Goal: Task Accomplishment & Management: Use online tool/utility

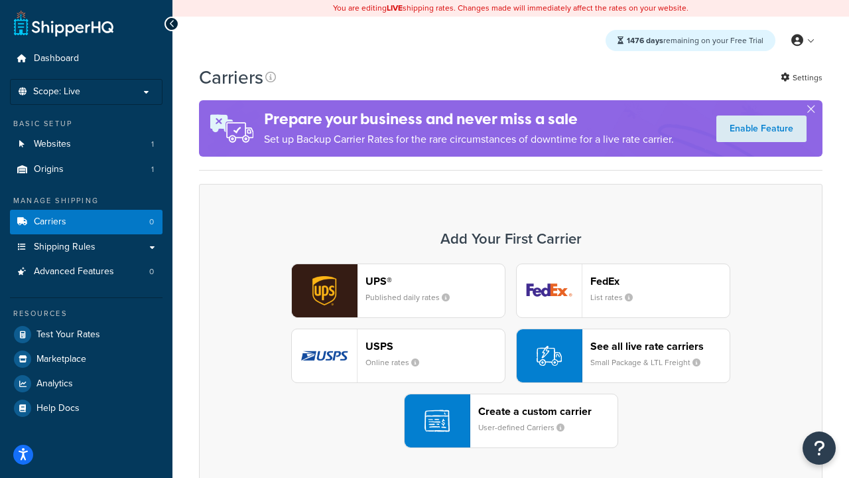
click at [511, 356] on div "UPS® Published daily rates FedEx List rates USPS Online rates See all live rate…" at bounding box center [511, 355] width 596 height 184
click at [660, 281] on header "FedEx" at bounding box center [660, 281] width 139 height 13
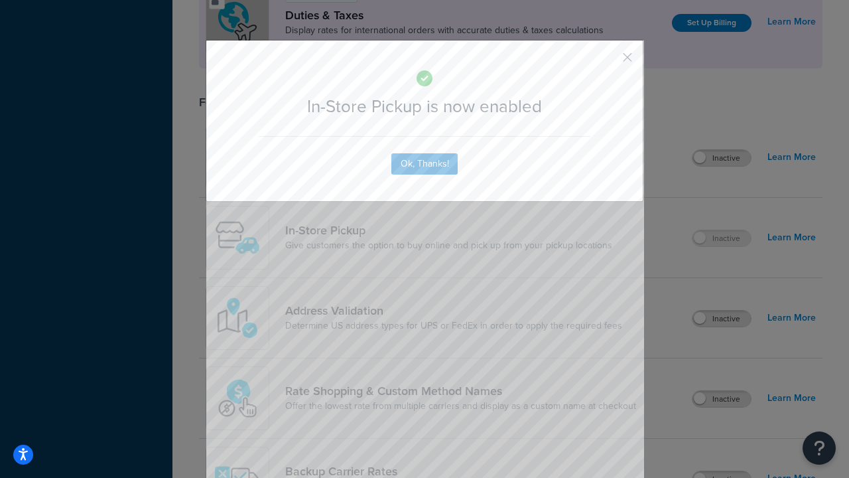
click at [608, 62] on button "button" at bounding box center [608, 61] width 3 height 3
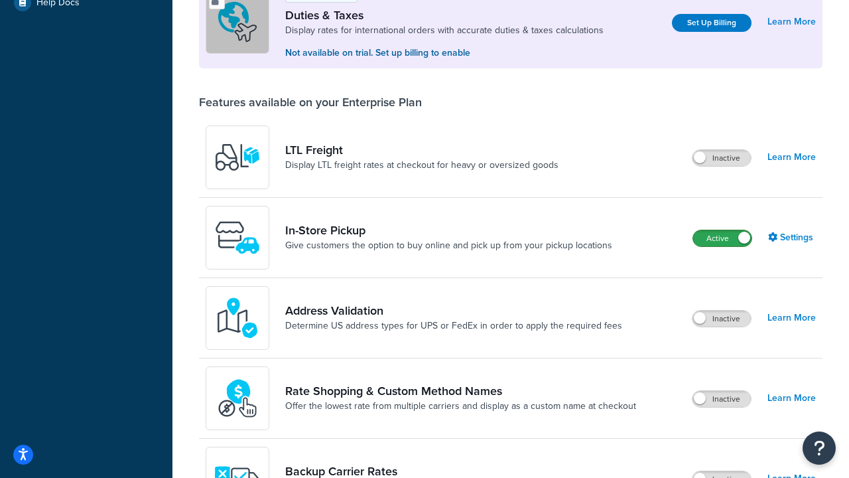
click at [723, 239] on label "Active" at bounding box center [722, 238] width 58 height 16
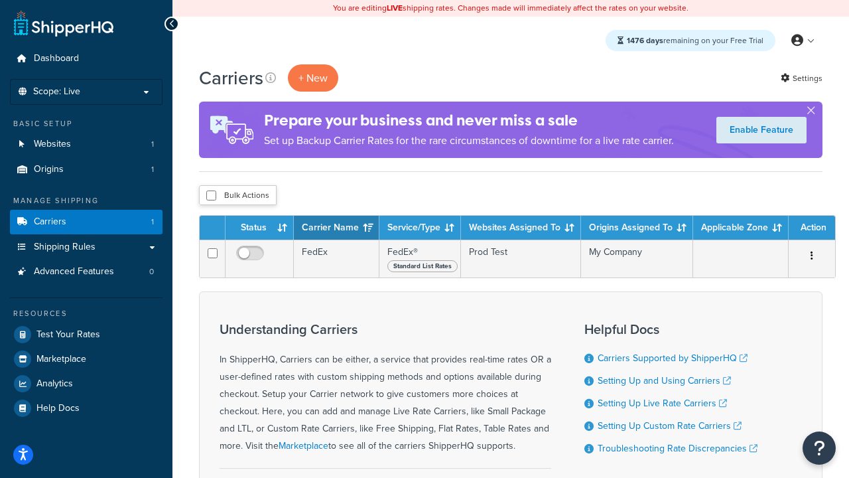
click at [211, 195] on input "checkbox" at bounding box center [211, 195] width 10 height 10
checkbox input "true"
click at [0, 0] on button "Delete" at bounding box center [0, 0] width 0 height 0
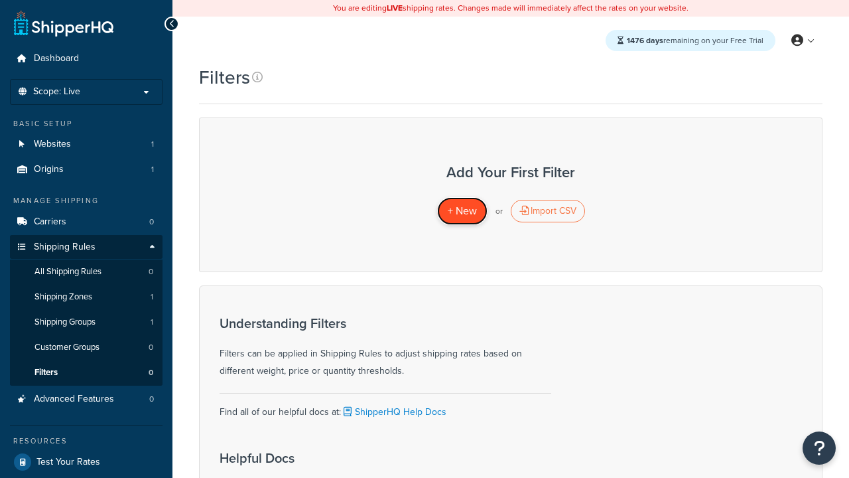
click at [462, 211] on span "+ New" at bounding box center [462, 210] width 29 height 15
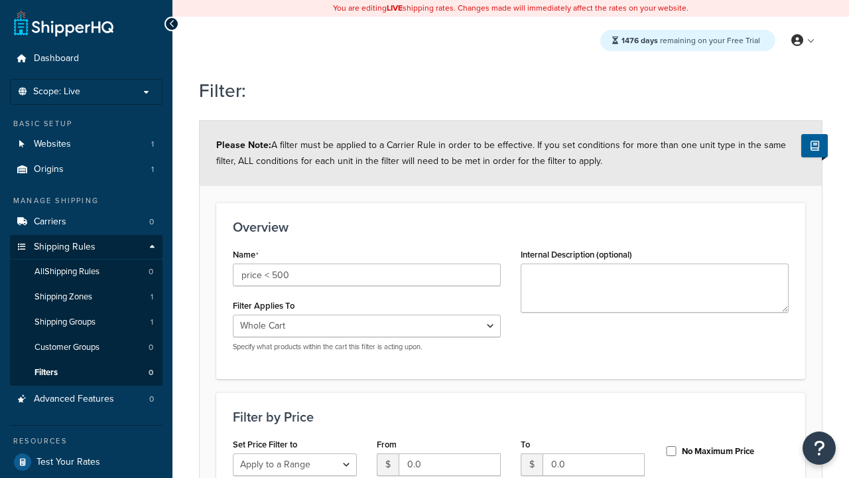
select select "range"
type input "price < 500"
type input "500"
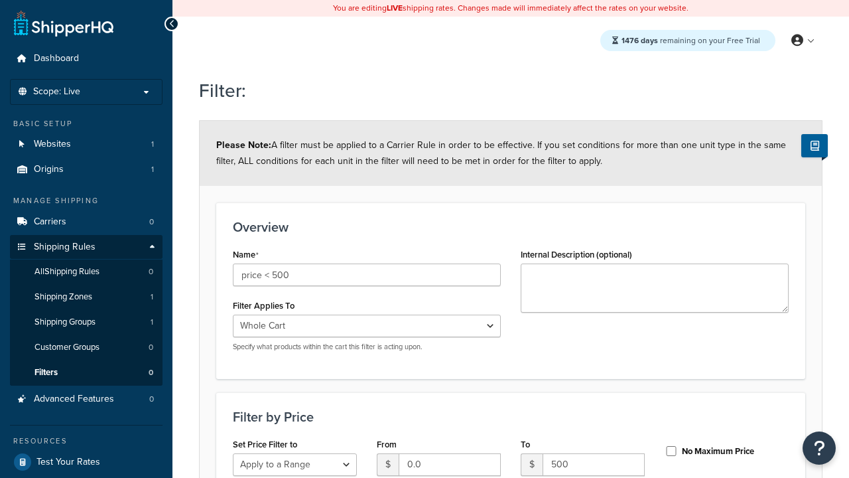
type input "500"
checkbox input "true"
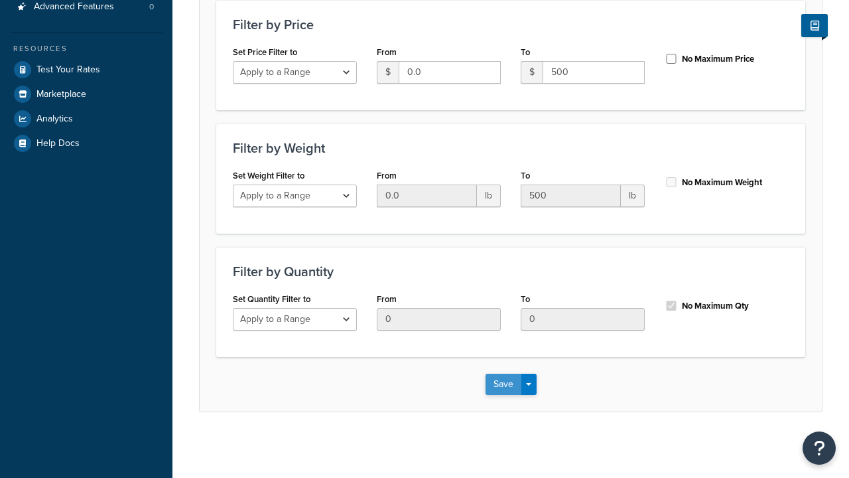
click at [503, 384] on button "Save" at bounding box center [504, 384] width 36 height 21
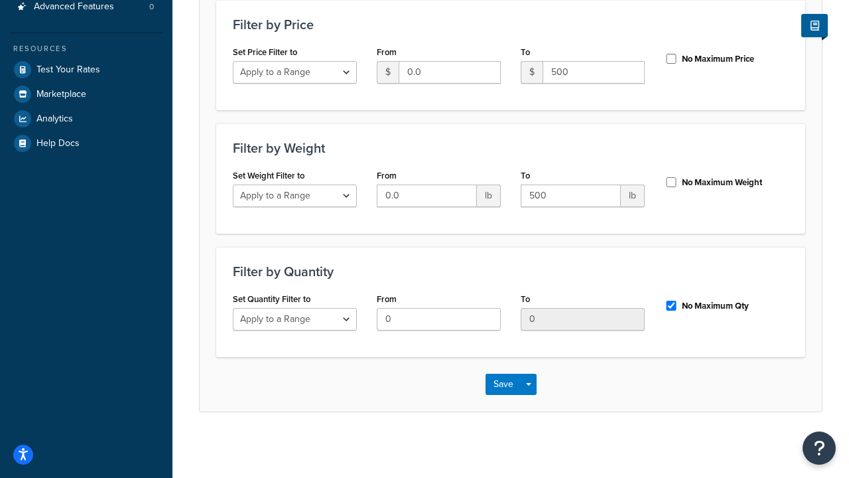
scroll to position [0, 0]
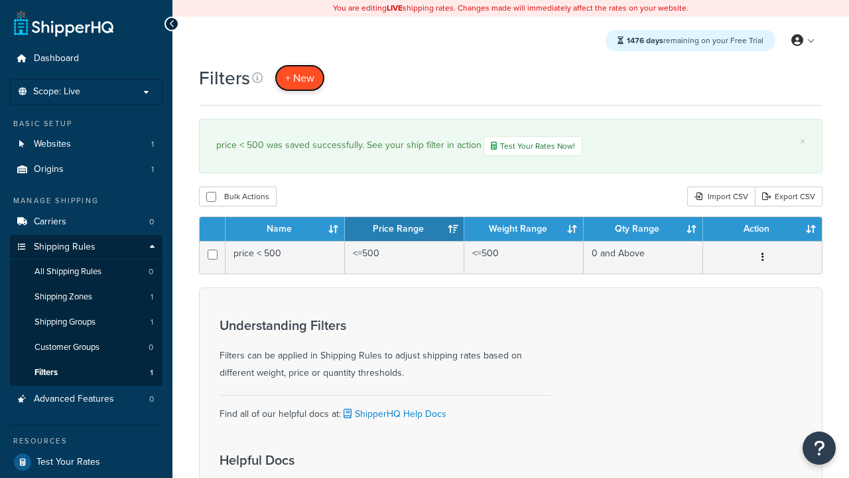
click at [299, 78] on span "+ New" at bounding box center [299, 77] width 29 height 15
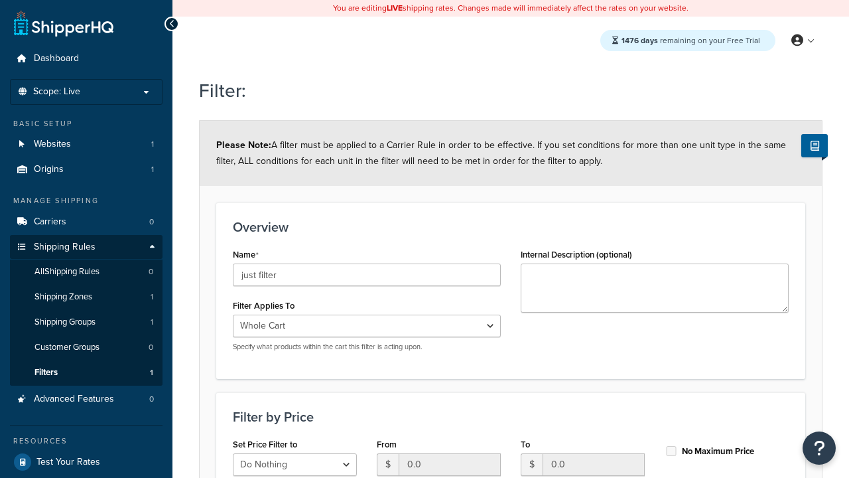
scroll to position [392, 0]
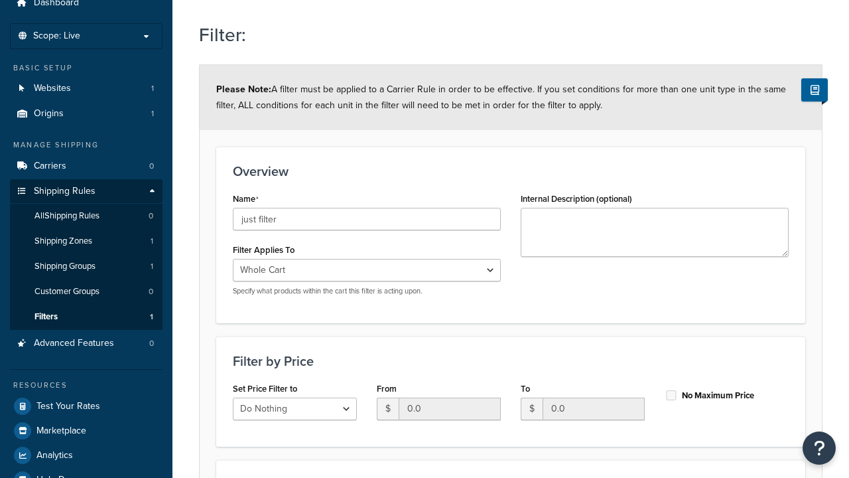
type input "just filter"
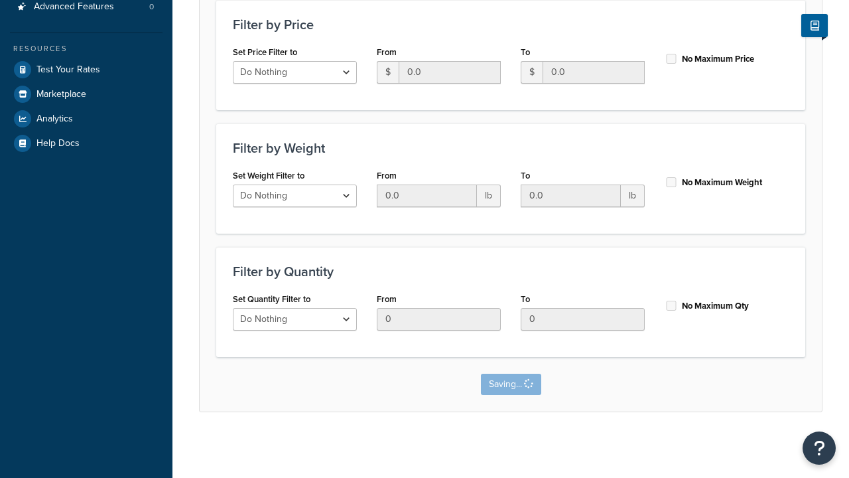
scroll to position [0, 0]
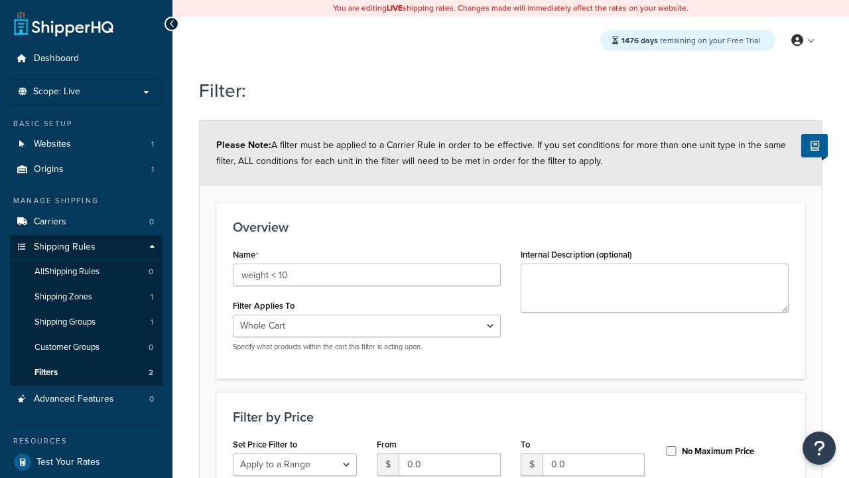
select select "range"
type input "weight < 10"
type input "10"
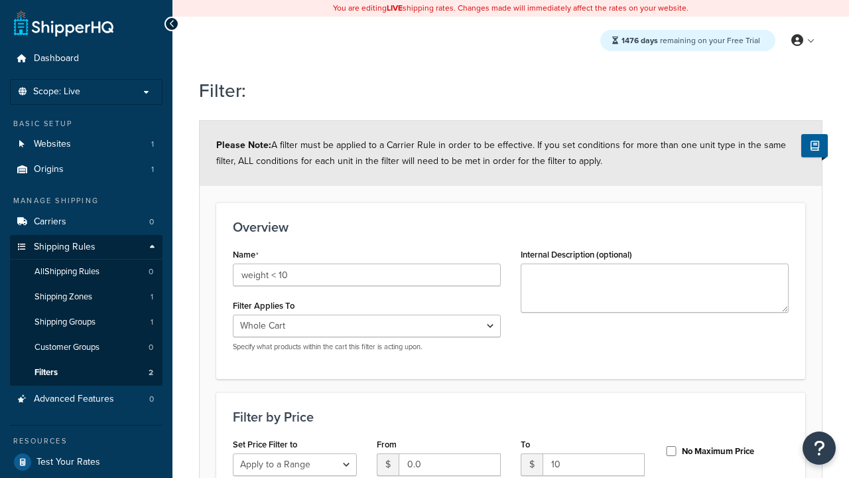
type input "10"
checkbox input "true"
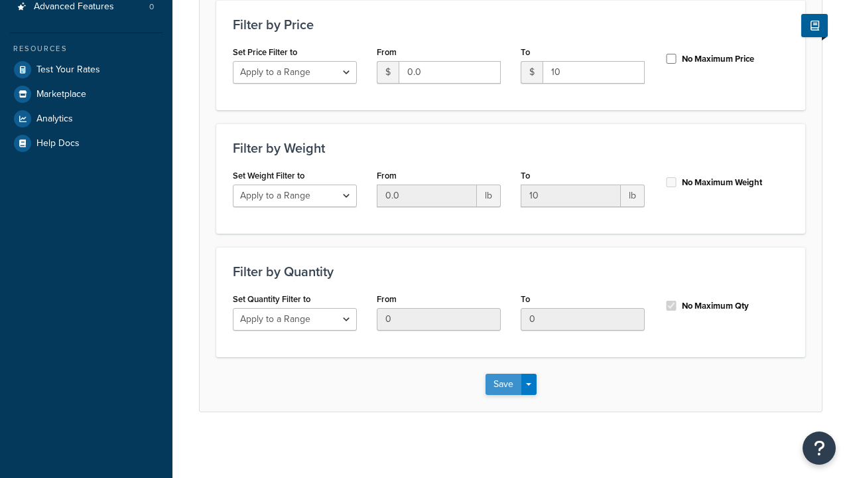
click at [503, 384] on button "Save" at bounding box center [504, 384] width 36 height 21
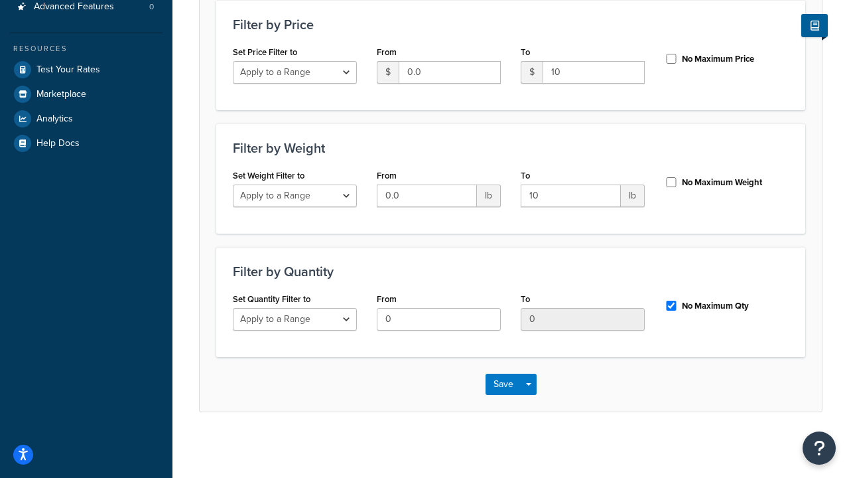
scroll to position [0, 0]
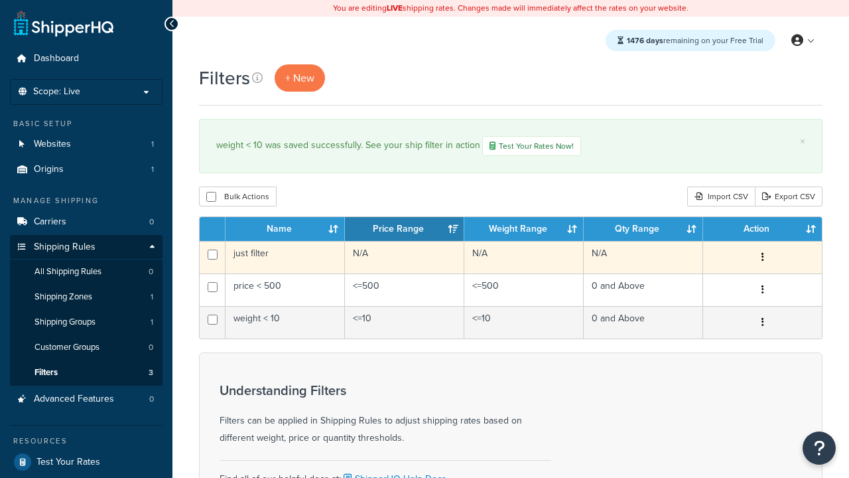
click at [763, 258] on icon "button" at bounding box center [763, 256] width 3 height 9
click at [0, 0] on link "Edit" at bounding box center [0, 0] width 0 height 0
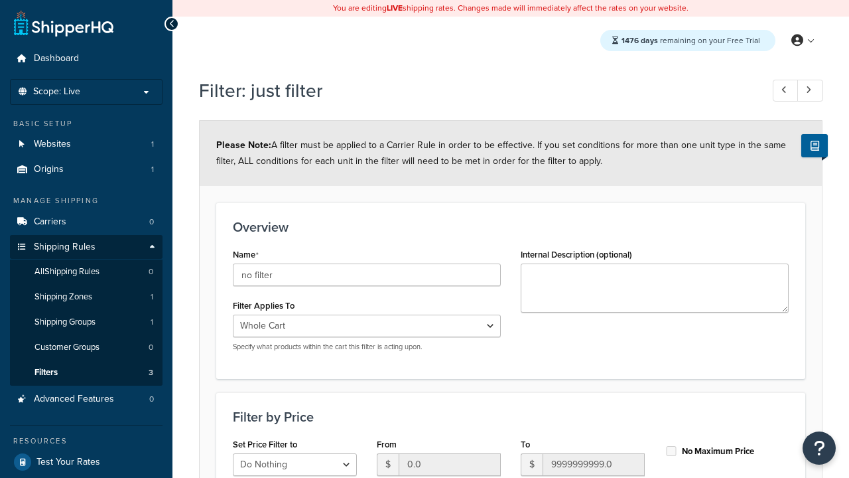
scroll to position [392, 0]
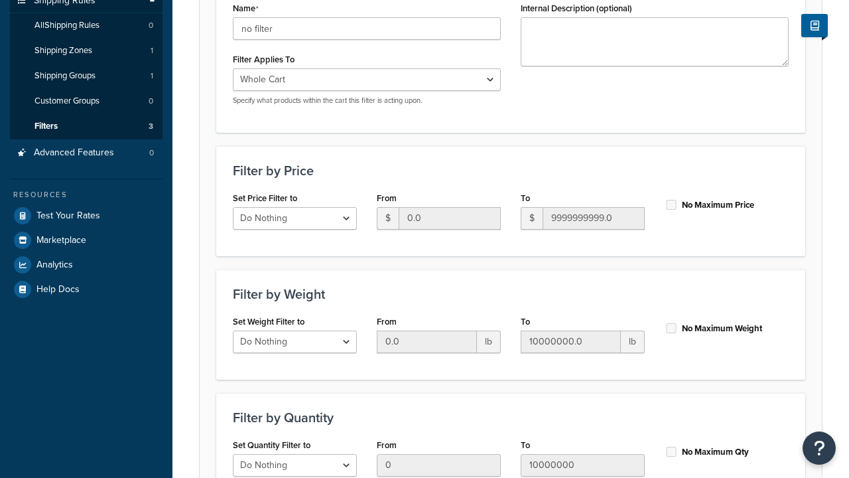
type input "no filter"
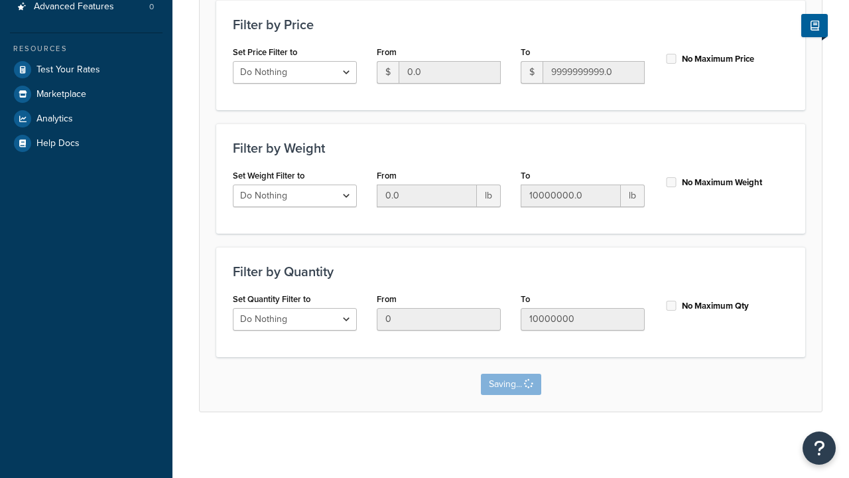
scroll to position [0, 0]
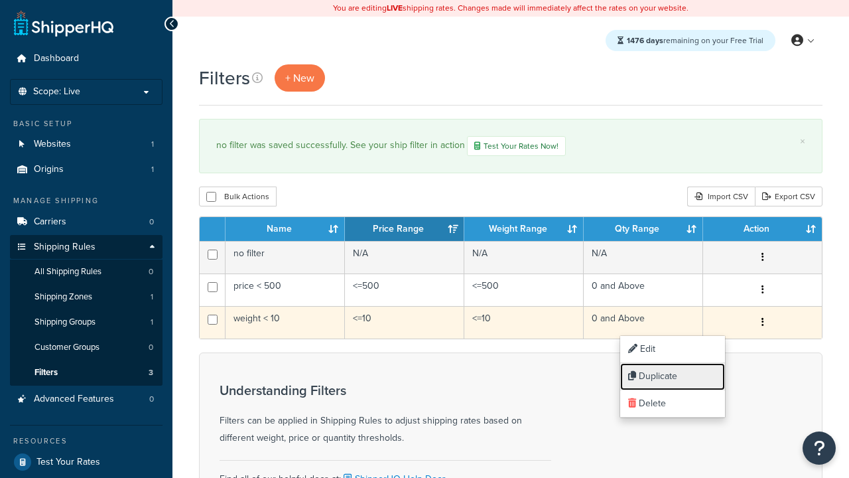
click at [673, 376] on link "Duplicate" at bounding box center [672, 376] width 105 height 27
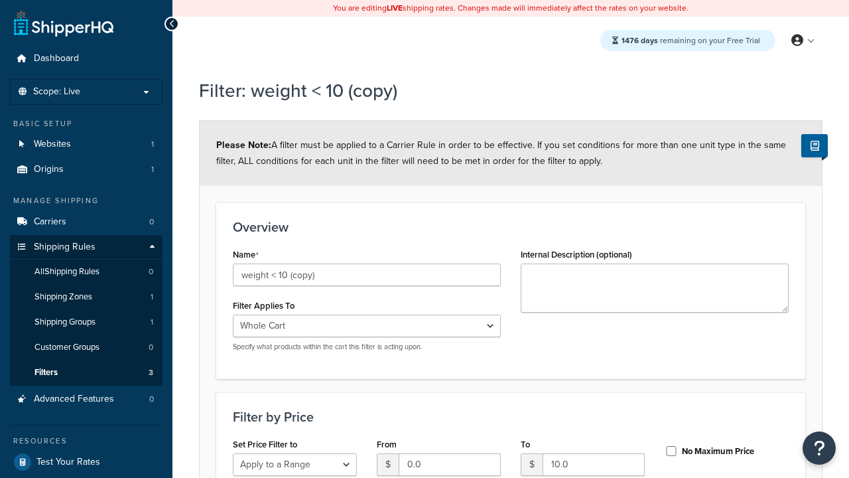
select select "range"
